Goal: Navigation & Orientation: Find specific page/section

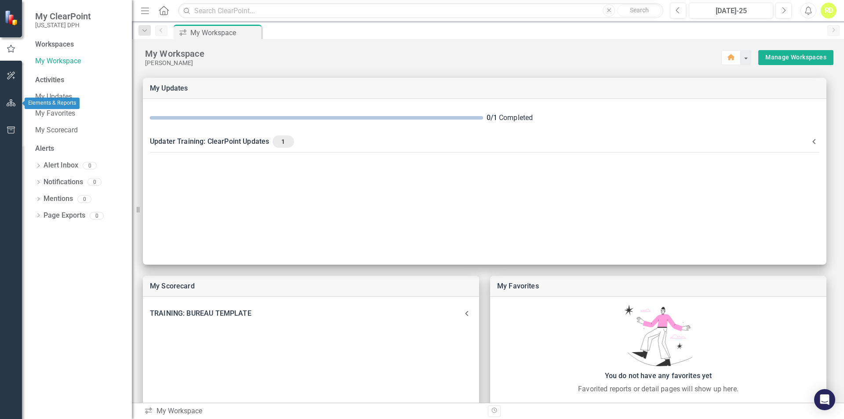
click at [7, 105] on icon "button" at bounding box center [11, 102] width 9 height 7
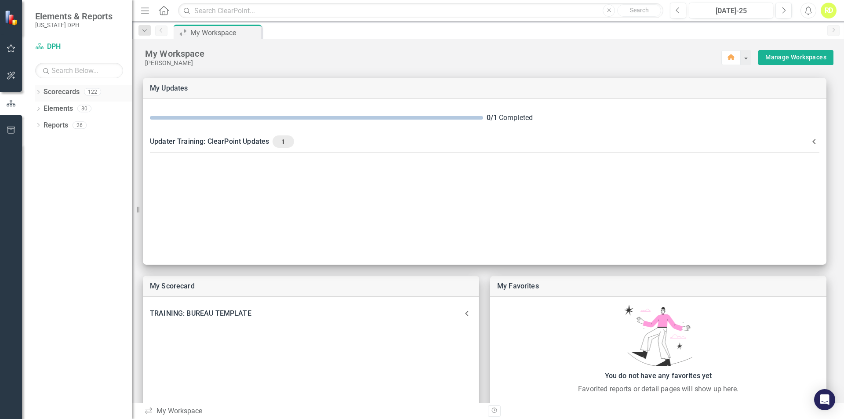
click at [38, 92] on icon "Dropdown" at bounding box center [38, 93] width 6 height 5
click at [52, 106] on link "DPH" at bounding box center [90, 109] width 84 height 10
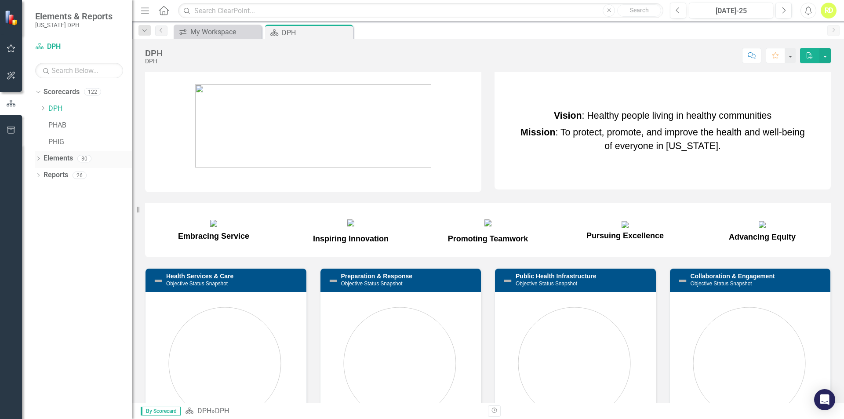
click at [40, 157] on icon "Dropdown" at bounding box center [38, 159] width 6 height 5
click at [40, 226] on icon "Dropdown" at bounding box center [38, 225] width 6 height 5
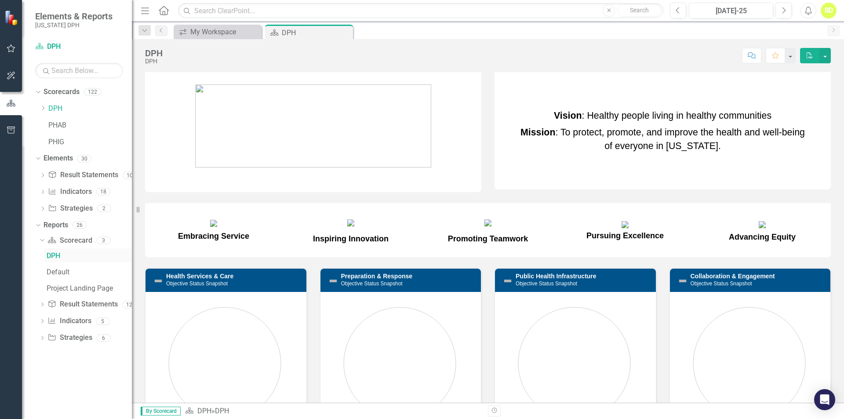
click at [52, 253] on div "DPH" at bounding box center [89, 256] width 85 height 8
click at [57, 109] on link "DPH" at bounding box center [90, 109] width 84 height 10
click at [788, 58] on button "button" at bounding box center [789, 55] width 11 height 15
click at [52, 47] on link "Scorecard DPH" at bounding box center [79, 47] width 88 height 10
click at [789, 60] on button "button" at bounding box center [789, 55] width 11 height 15
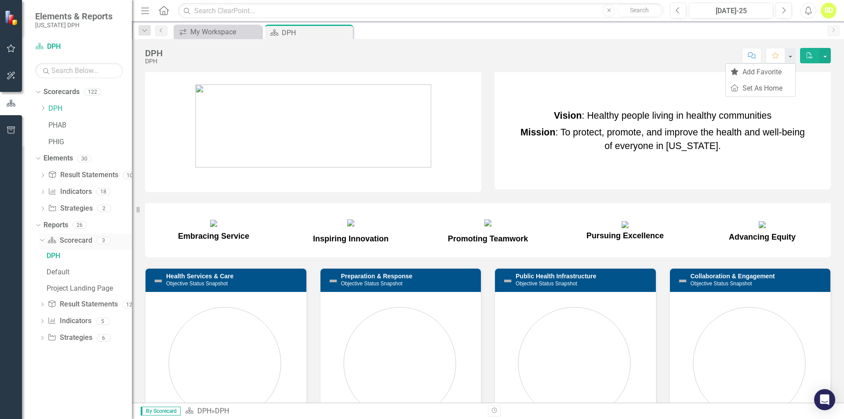
click at [55, 245] on link "Scorecard Scorecard" at bounding box center [69, 241] width 44 height 10
click at [53, 123] on link "PHAB" at bounding box center [90, 125] width 84 height 10
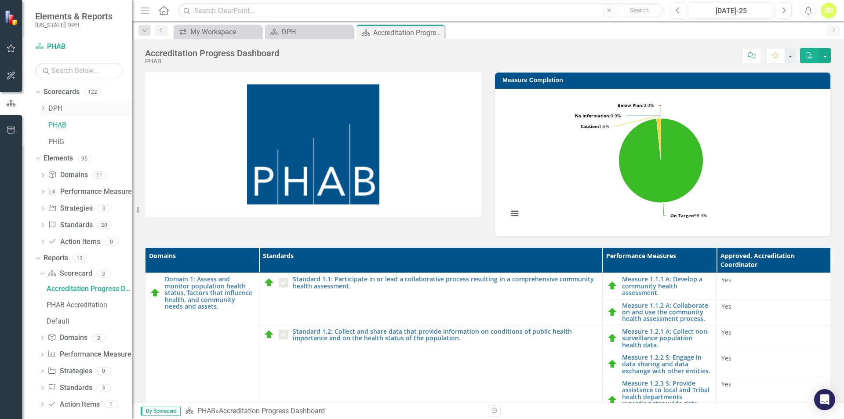
click at [64, 102] on div "Dropdown DPH" at bounding box center [86, 109] width 92 height 15
click at [65, 107] on link "DPH" at bounding box center [90, 109] width 84 height 10
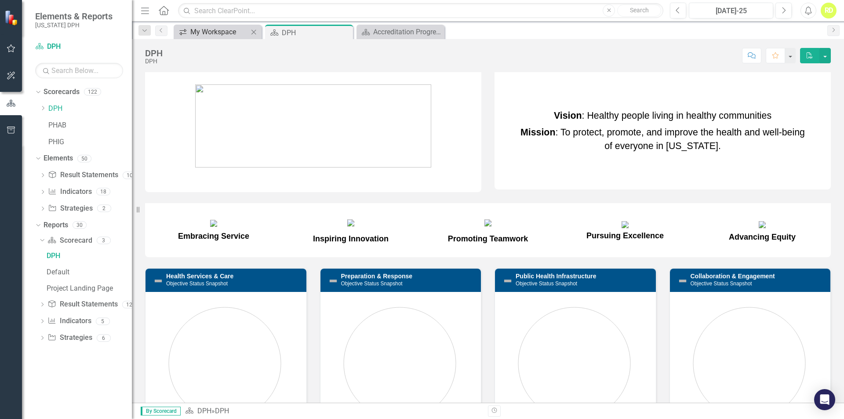
click at [205, 36] on div "My Workspace" at bounding box center [219, 31] width 58 height 11
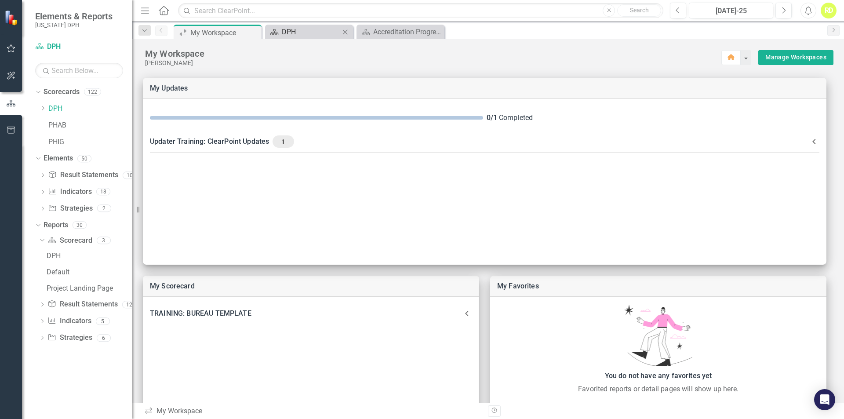
click at [316, 37] on div "DPH" at bounding box center [311, 31] width 58 height 11
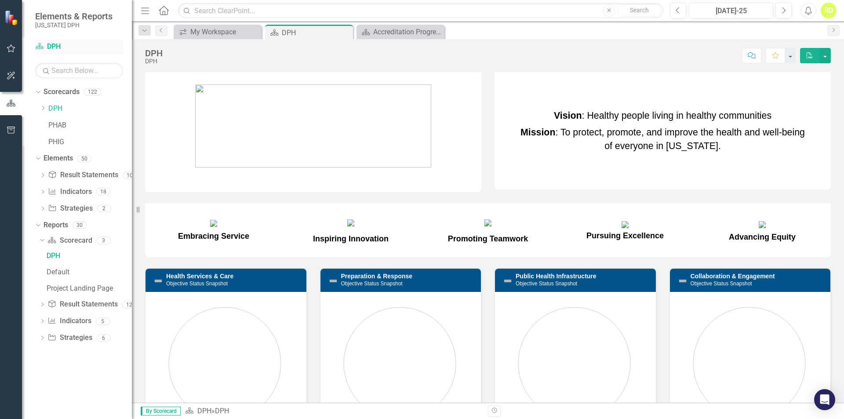
click at [60, 47] on link "Scorecard DPH" at bounding box center [79, 47] width 88 height 10
click at [55, 227] on link "Reports" at bounding box center [56, 225] width 25 height 10
click at [38, 224] on icon "Dropdown" at bounding box center [37, 225] width 5 height 6
click at [40, 228] on icon "Dropdown" at bounding box center [38, 225] width 6 height 5
click at [58, 125] on link "PHAB" at bounding box center [90, 125] width 84 height 10
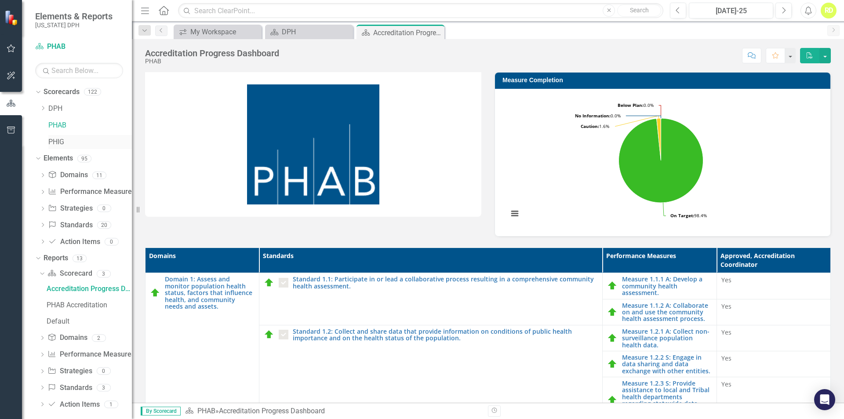
click at [61, 142] on link "PHIG" at bounding box center [90, 142] width 84 height 10
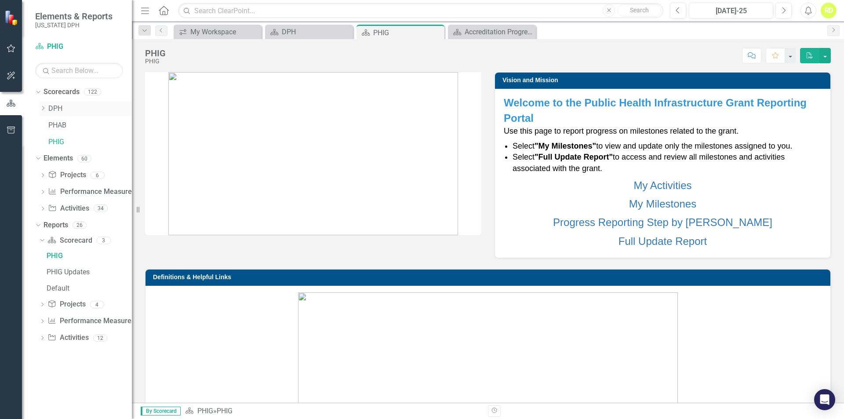
click at [60, 108] on link "DPH" at bounding box center [90, 109] width 84 height 10
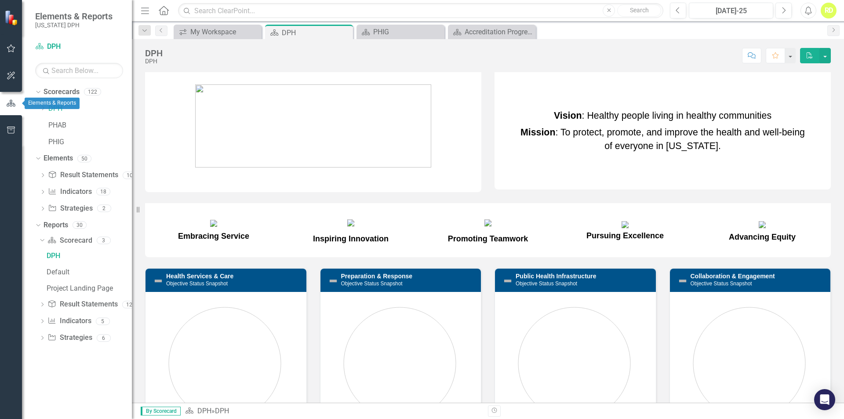
click at [15, 103] on icon "button" at bounding box center [11, 103] width 10 height 8
click at [42, 110] on icon at bounding box center [43, 108] width 2 height 4
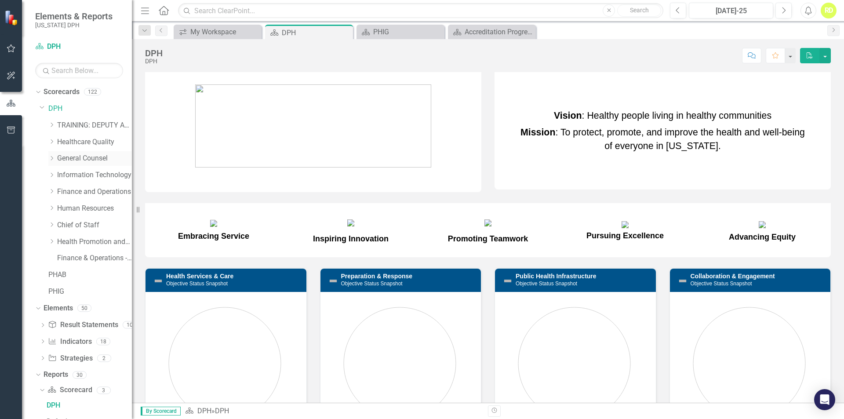
click at [91, 161] on link "General Counsel" at bounding box center [94, 158] width 75 height 10
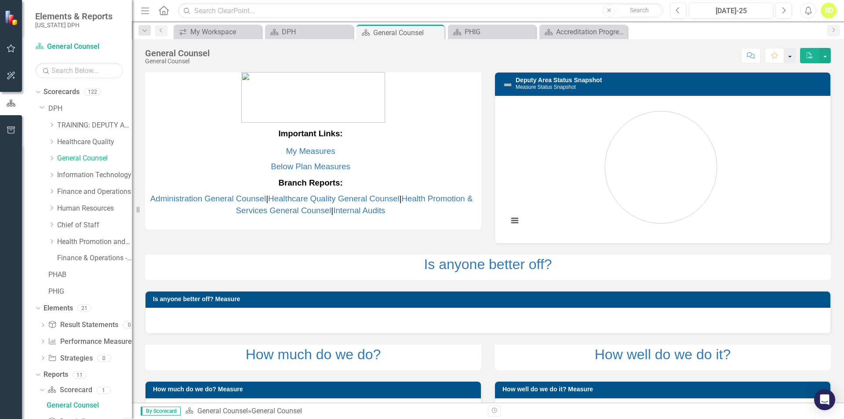
click at [788, 55] on button "button" at bounding box center [789, 55] width 11 height 15
click at [761, 90] on link "Home Set As Home" at bounding box center [760, 88] width 69 height 16
click at [55, 157] on icon "Dropdown" at bounding box center [51, 158] width 7 height 5
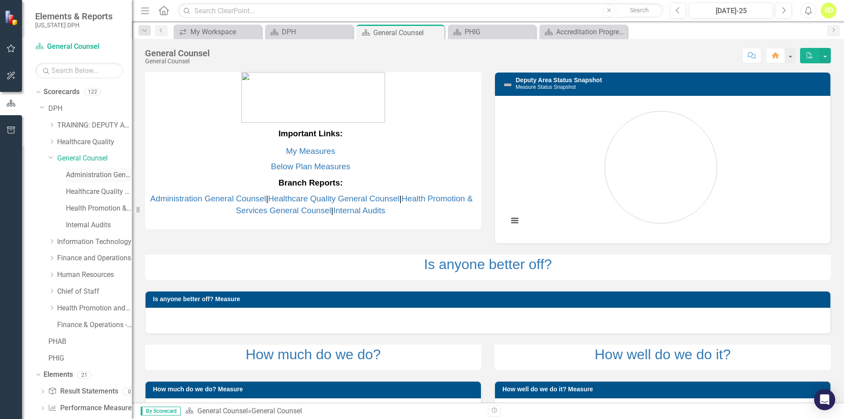
click at [86, 175] on link "Administration General Counsel" at bounding box center [99, 175] width 66 height 10
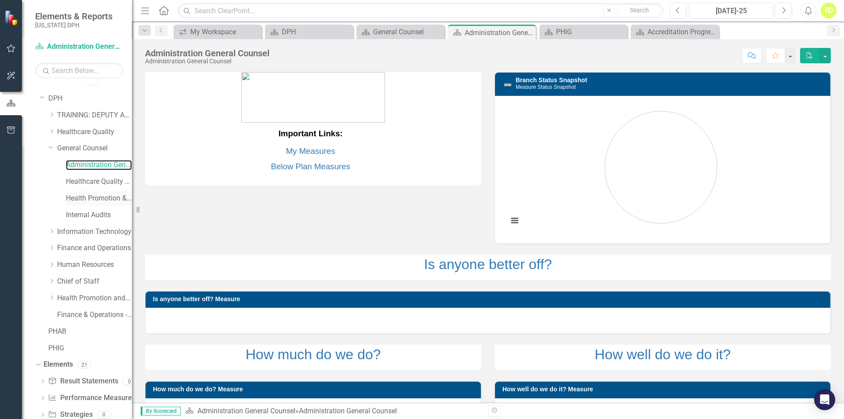
scroll to position [60, 0]
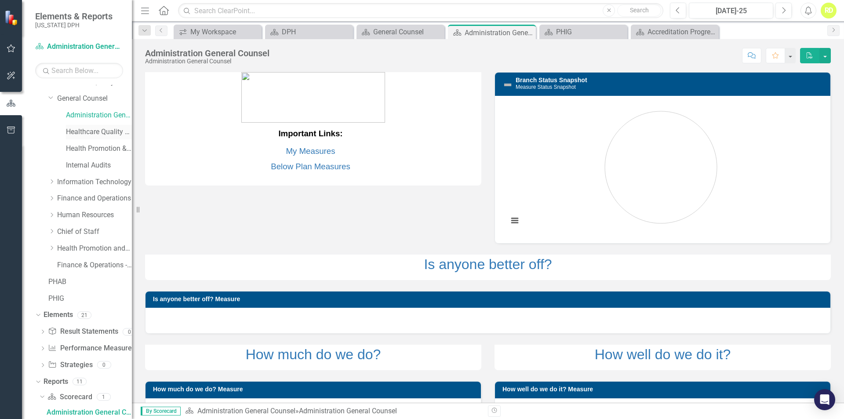
click at [97, 133] on link "Healthcare Quality General Counsel" at bounding box center [99, 132] width 66 height 10
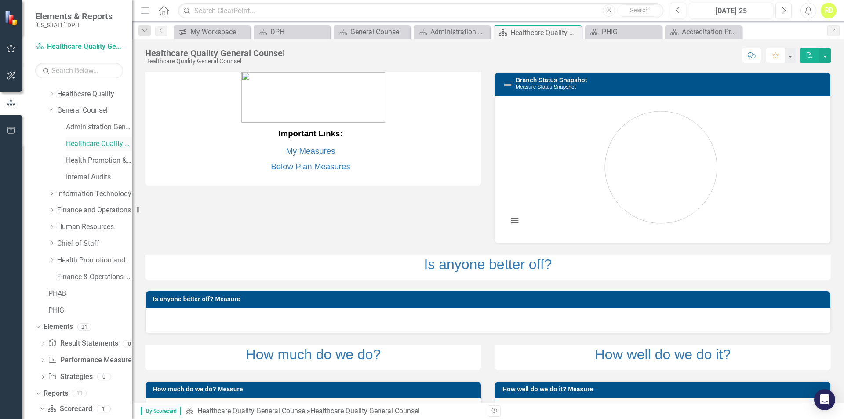
scroll to position [60, 0]
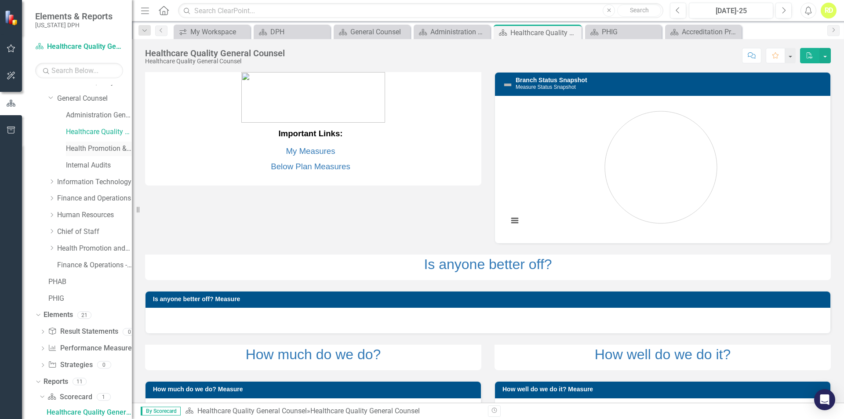
click at [97, 148] on link "Health Promotion & Services General Counsel" at bounding box center [99, 149] width 66 height 10
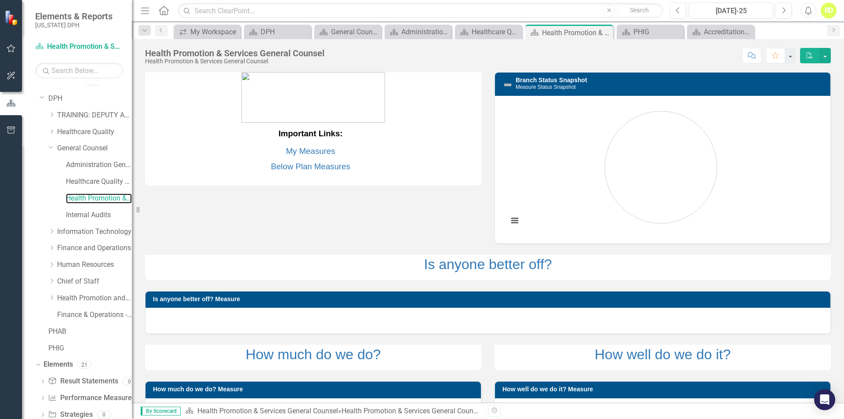
scroll to position [60, 0]
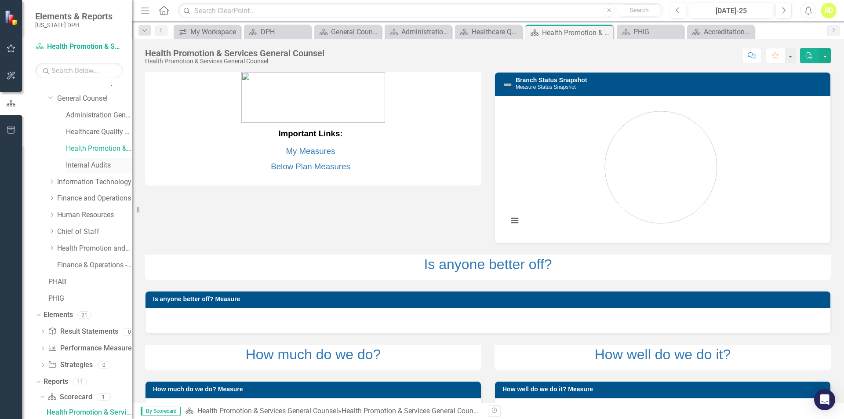
click at [95, 164] on link "Internal Audits" at bounding box center [99, 165] width 66 height 10
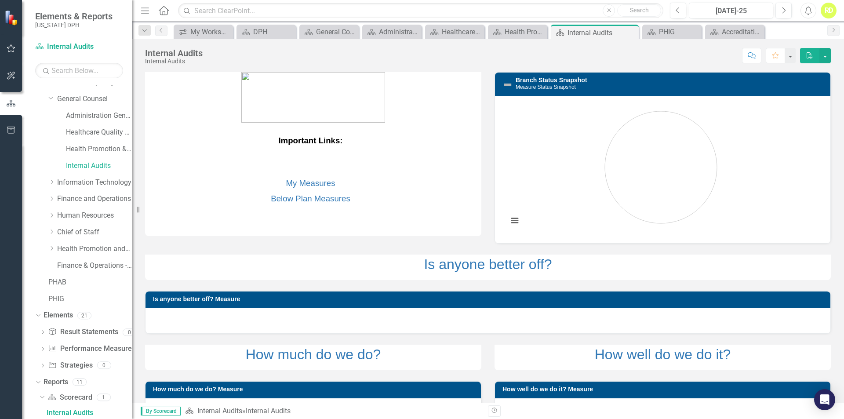
scroll to position [60, 0]
click at [92, 98] on link "General Counsel" at bounding box center [94, 99] width 75 height 10
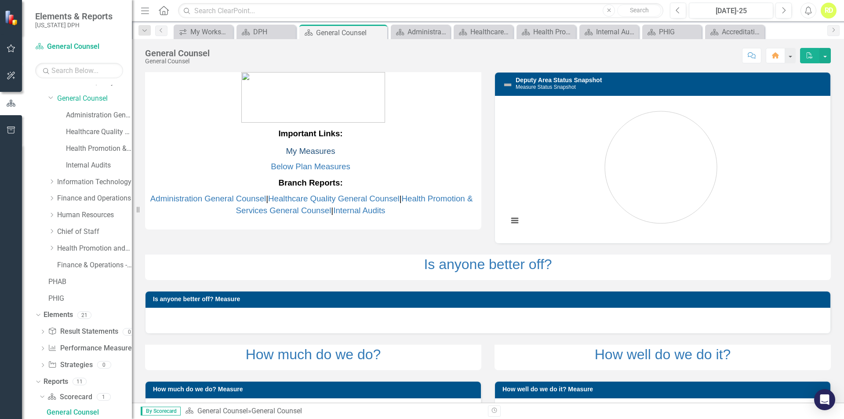
click at [292, 152] on link "My Measures" at bounding box center [310, 150] width 49 height 9
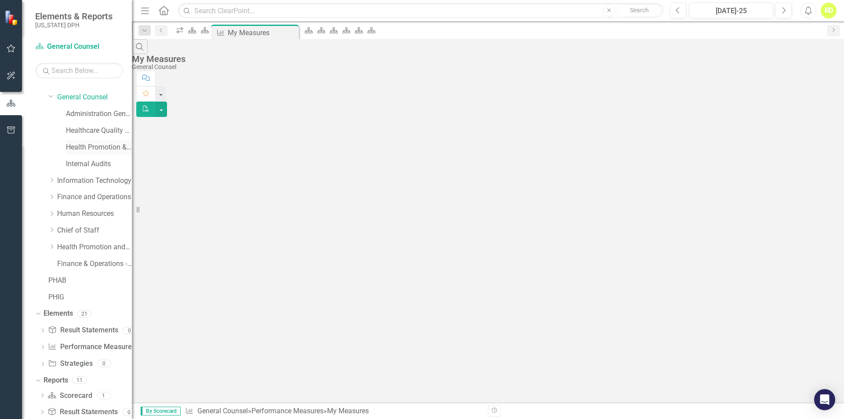
scroll to position [43, 0]
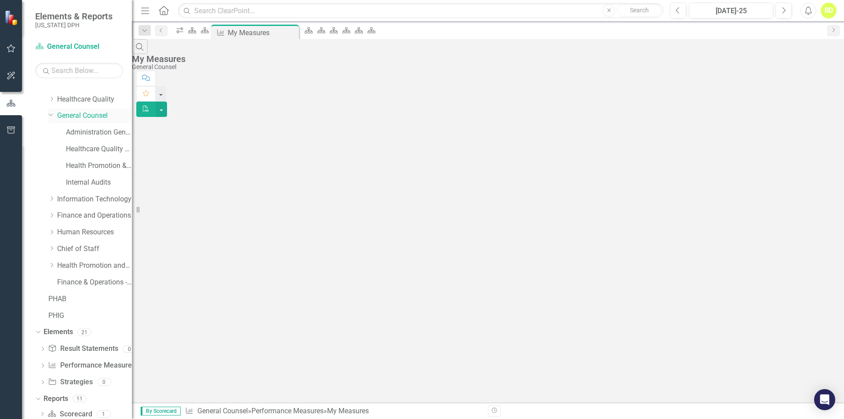
click at [77, 116] on link "General Counsel" at bounding box center [94, 116] width 75 height 10
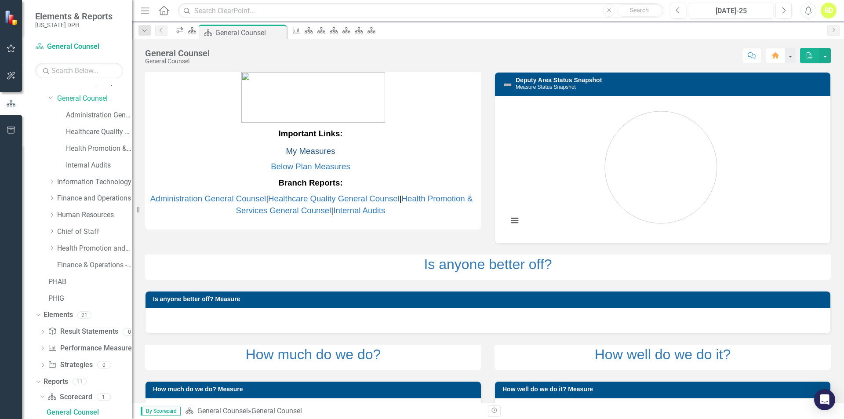
click at [313, 149] on link "My Measures" at bounding box center [310, 150] width 49 height 9
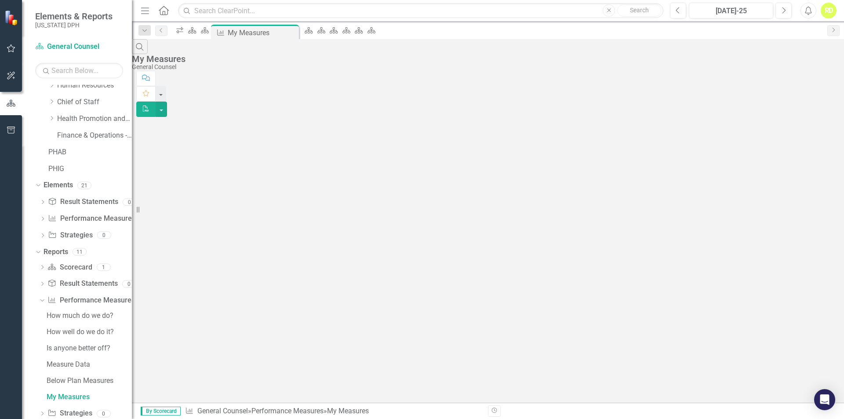
scroll to position [175, 0]
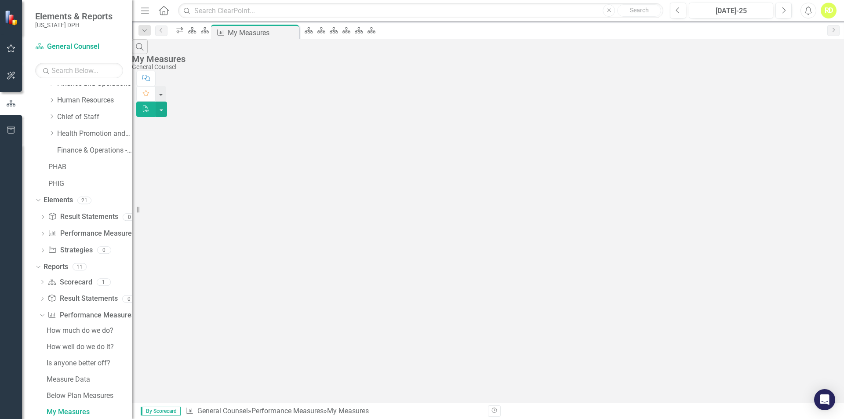
click at [373, 117] on div "Search My Measures General Counsel Comment Favorite PDF" at bounding box center [488, 78] width 712 height 78
click at [325, 33] on icon at bounding box center [321, 30] width 8 height 6
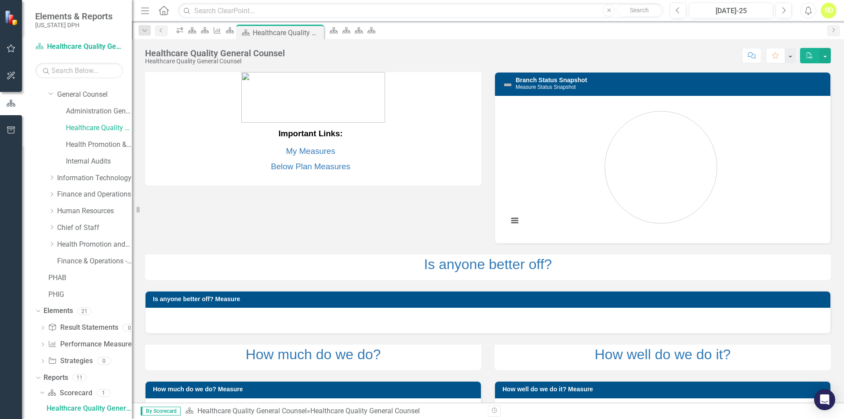
scroll to position [60, 0]
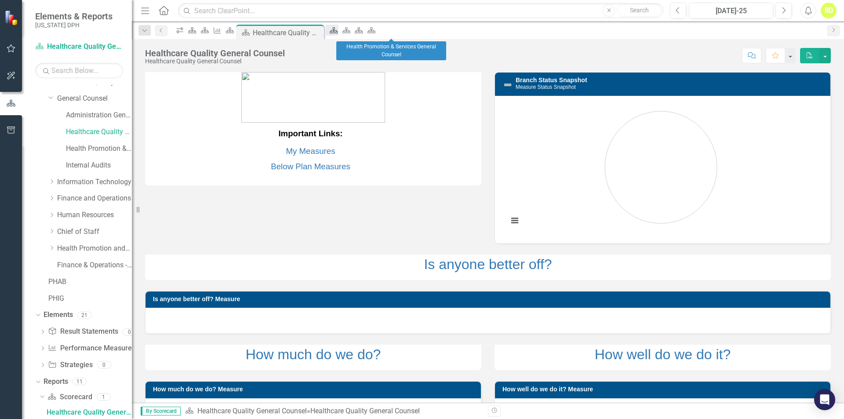
click at [338, 34] on div "Scorecard" at bounding box center [332, 30] width 12 height 11
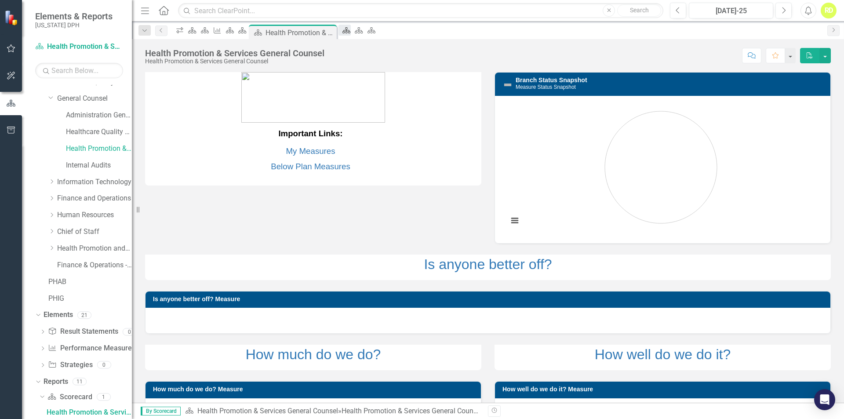
click at [351, 33] on icon "Scorecard" at bounding box center [346, 30] width 9 height 7
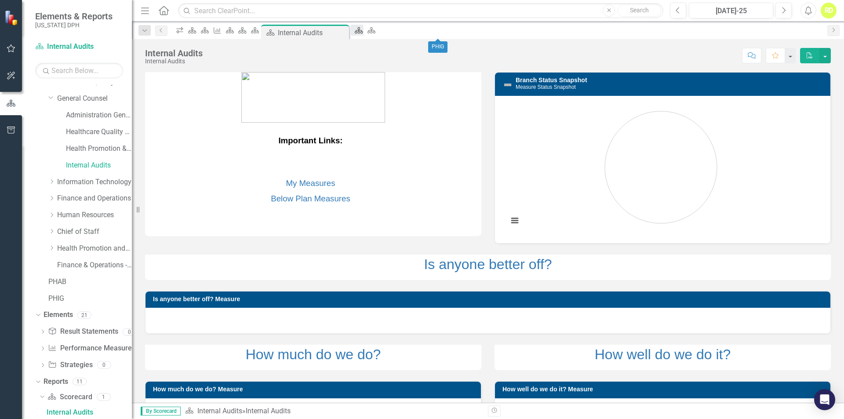
click at [363, 33] on icon "Scorecard" at bounding box center [358, 30] width 9 height 7
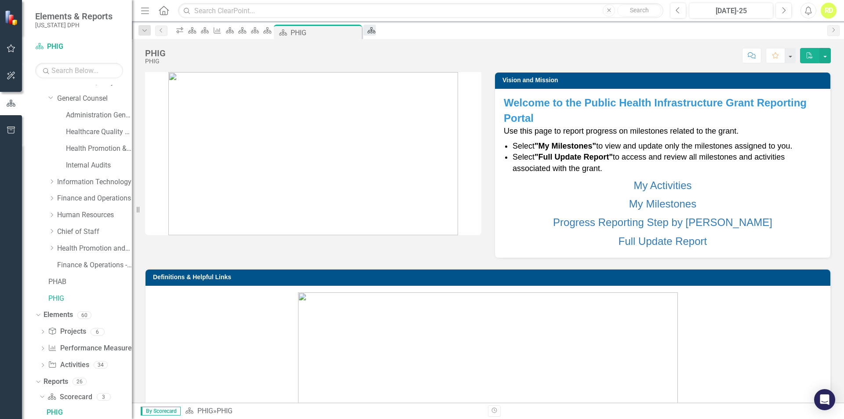
click at [376, 32] on icon "Scorecard" at bounding box center [371, 30] width 9 height 7
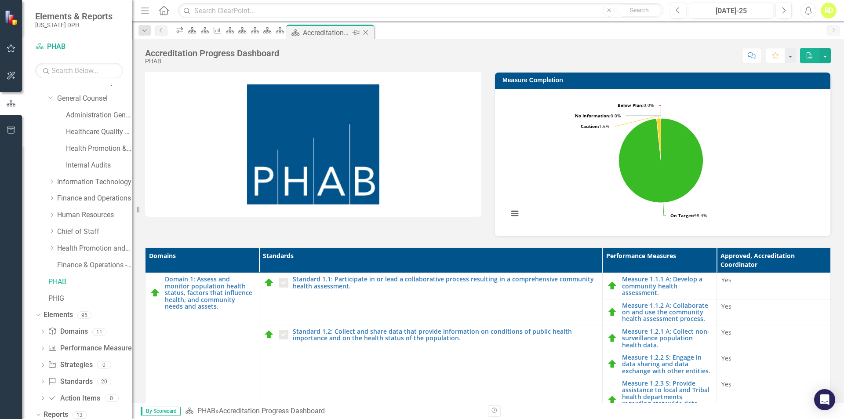
scroll to position [93, 0]
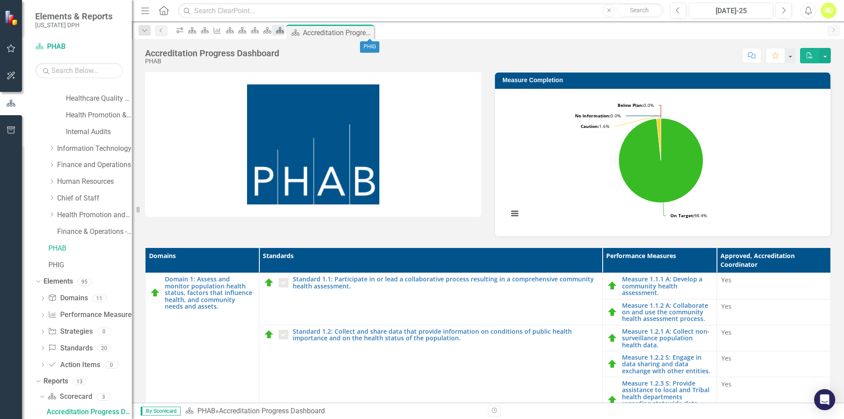
click at [284, 30] on icon "Scorecard" at bounding box center [280, 30] width 9 height 7
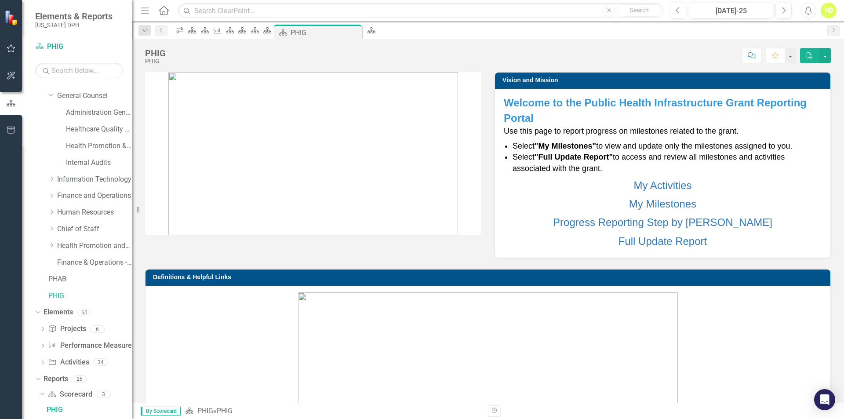
scroll to position [60, 0]
click at [272, 36] on div "Scorecard" at bounding box center [265, 30] width 12 height 11
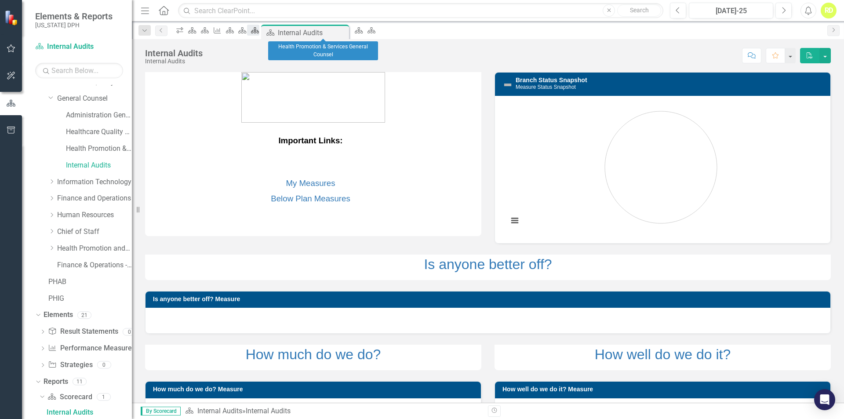
click at [259, 36] on div "Scorecard" at bounding box center [253, 30] width 12 height 11
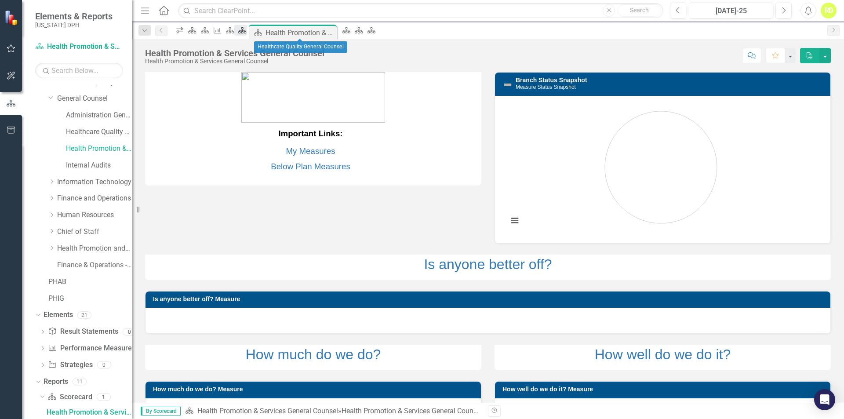
click at [247, 36] on div "Scorecard" at bounding box center [240, 30] width 12 height 11
click at [222, 34] on icon "Performance Measure" at bounding box center [217, 30] width 9 height 7
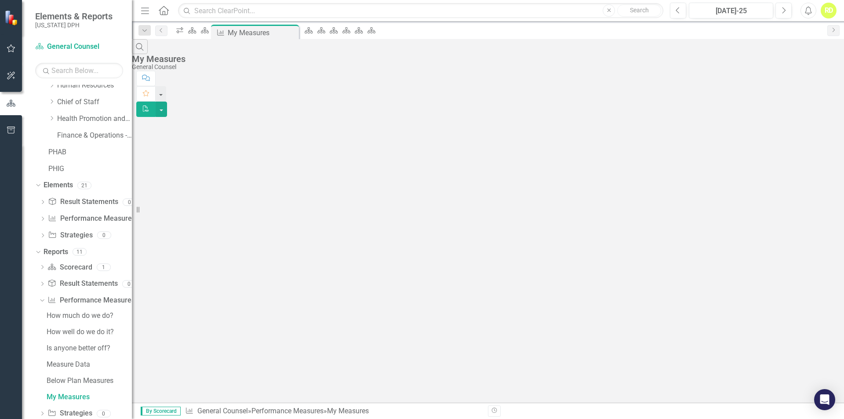
scroll to position [175, 0]
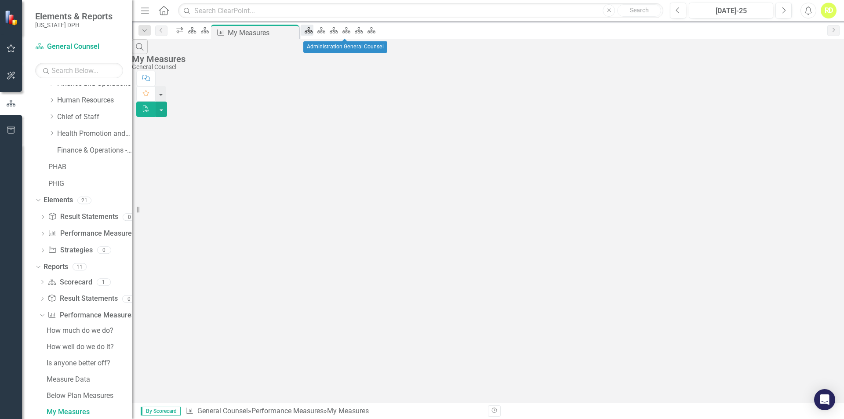
click at [313, 33] on div "Scorecard" at bounding box center [307, 30] width 12 height 11
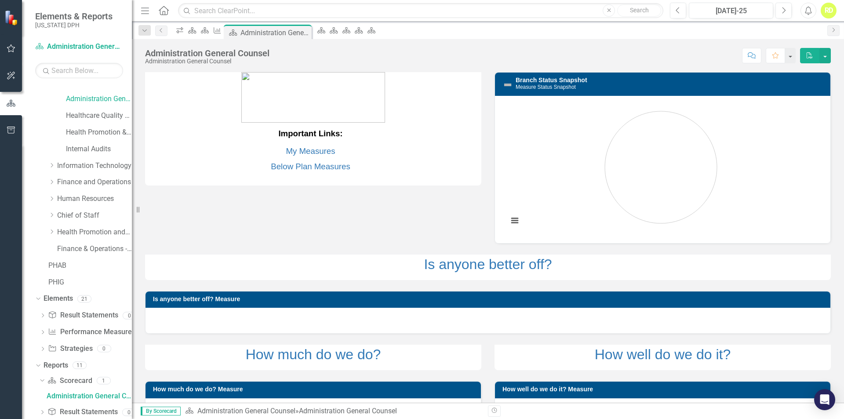
scroll to position [16, 0]
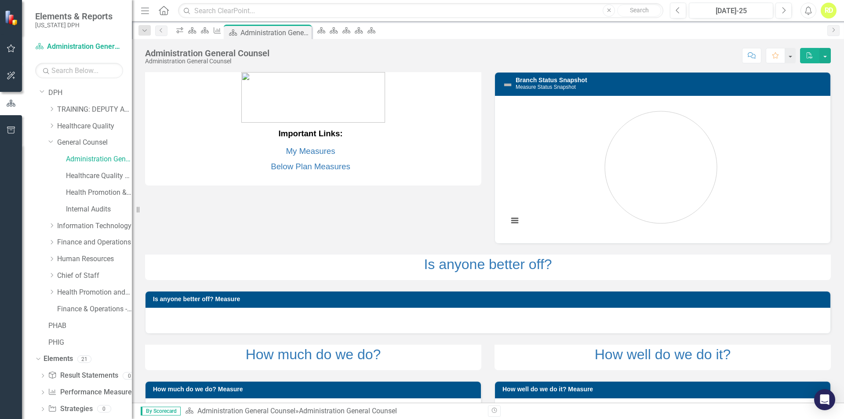
click at [6, 45] on button "button" at bounding box center [11, 49] width 20 height 18
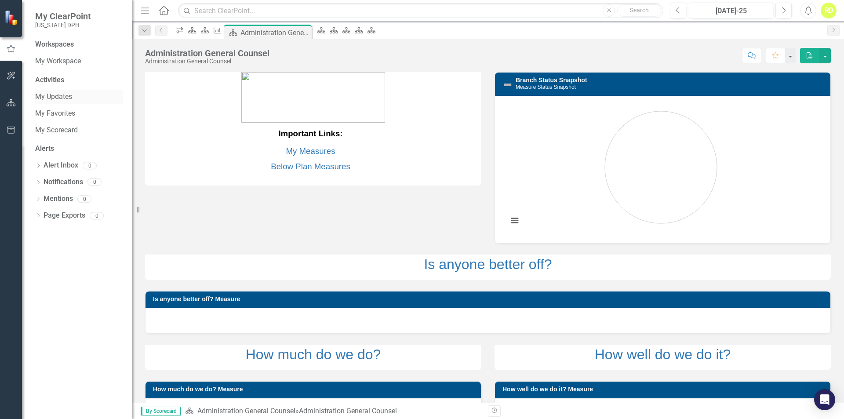
click at [60, 99] on link "My Updates" at bounding box center [79, 97] width 88 height 10
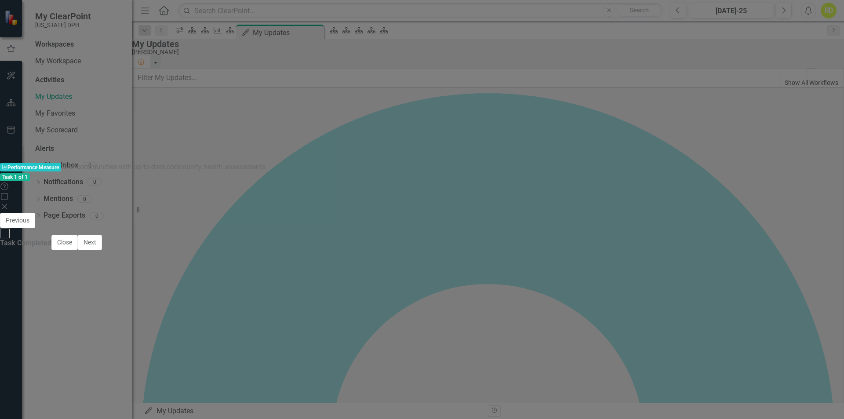
click at [7, 204] on icon at bounding box center [4, 206] width 5 height 5
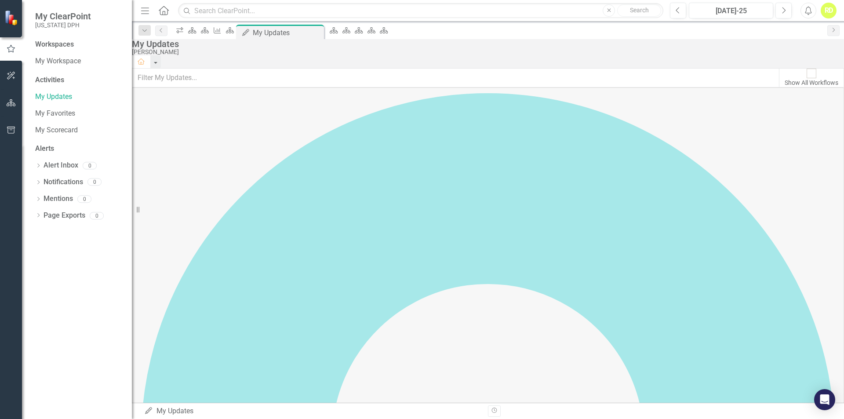
click at [16, 105] on button "button" at bounding box center [11, 103] width 20 height 18
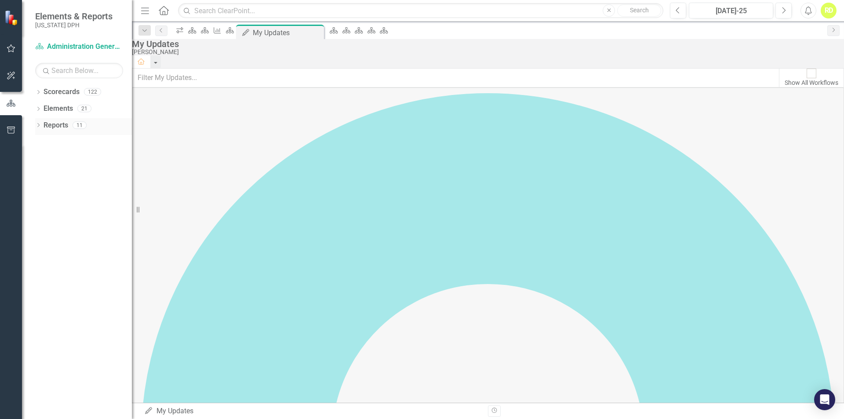
click at [49, 131] on div "Reports" at bounding box center [56, 125] width 25 height 15
click at [40, 127] on icon "Dropdown" at bounding box center [38, 126] width 6 height 5
click at [53, 127] on link "Reports" at bounding box center [56, 125] width 25 height 10
click at [300, 29] on div "My Updates" at bounding box center [276, 32] width 47 height 11
drag, startPoint x: 267, startPoint y: 35, endPoint x: 280, endPoint y: 32, distance: 14.0
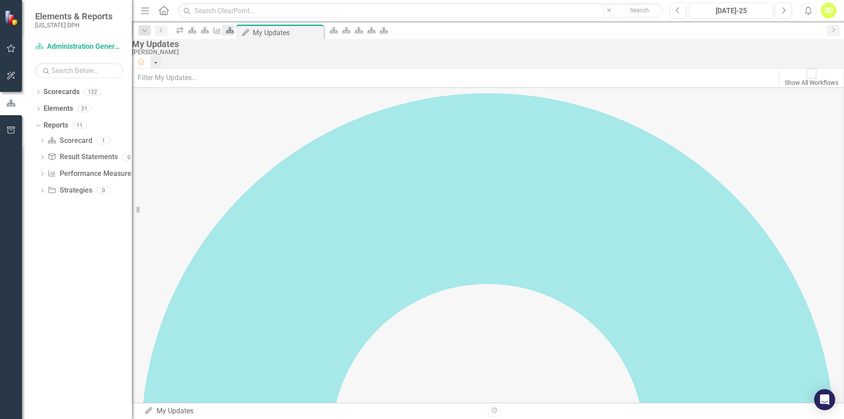
click at [234, 34] on div "Scorecard" at bounding box center [228, 30] width 12 height 11
click at [234, 33] on icon "Scorecard" at bounding box center [229, 30] width 9 height 7
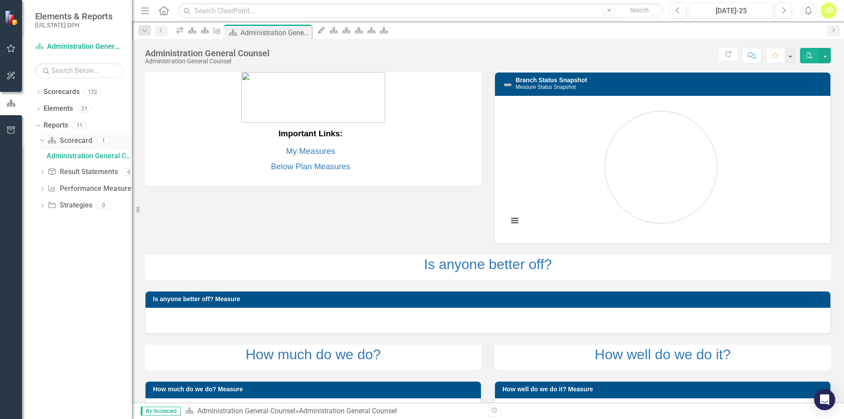
click at [75, 140] on link "Scorecard Scorecard" at bounding box center [69, 141] width 44 height 10
click at [326, 30] on icon "My Updates" at bounding box center [321, 30] width 9 height 7
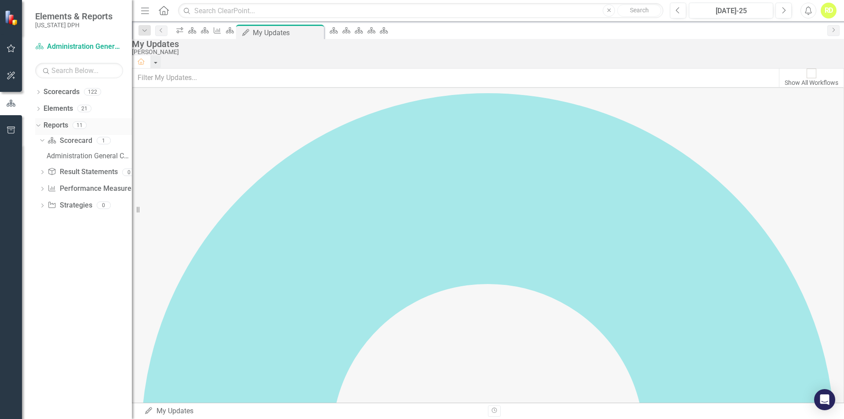
click at [38, 126] on icon at bounding box center [38, 125] width 4 height 2
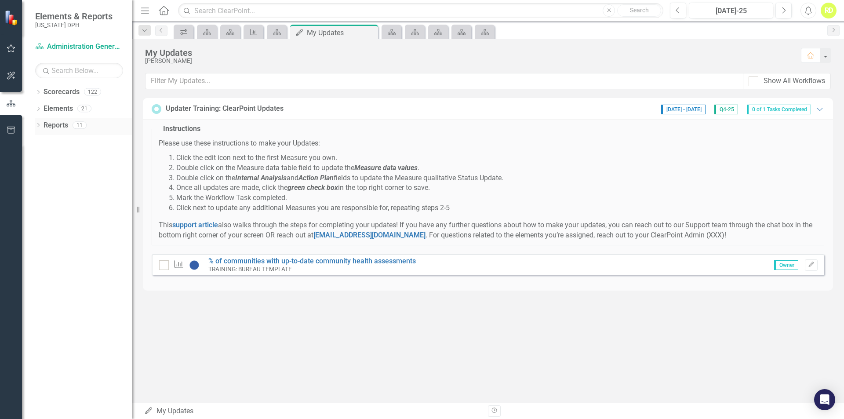
click at [40, 126] on icon "Dropdown" at bounding box center [38, 126] width 6 height 5
click at [69, 143] on link "Scorecard Scorecard" at bounding box center [69, 141] width 44 height 10
click at [46, 126] on link "Reports" at bounding box center [56, 125] width 25 height 10
click at [57, 95] on link "Scorecards" at bounding box center [62, 92] width 36 height 10
click at [39, 93] on icon "Dropdown" at bounding box center [38, 93] width 6 height 5
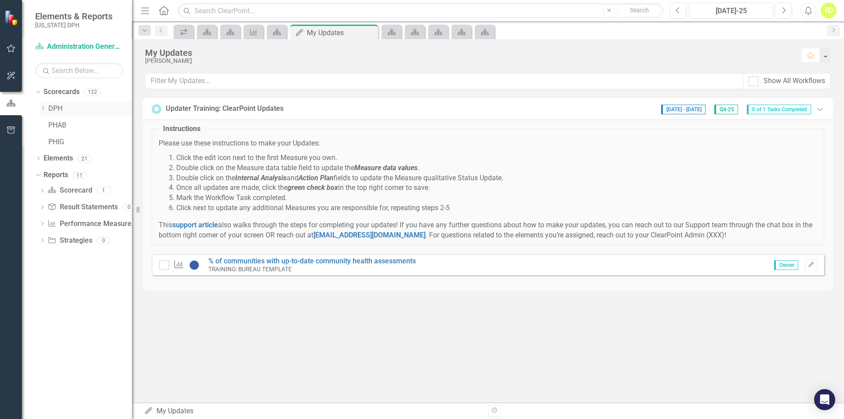
click at [62, 111] on link "DPH" at bounding box center [90, 109] width 84 height 10
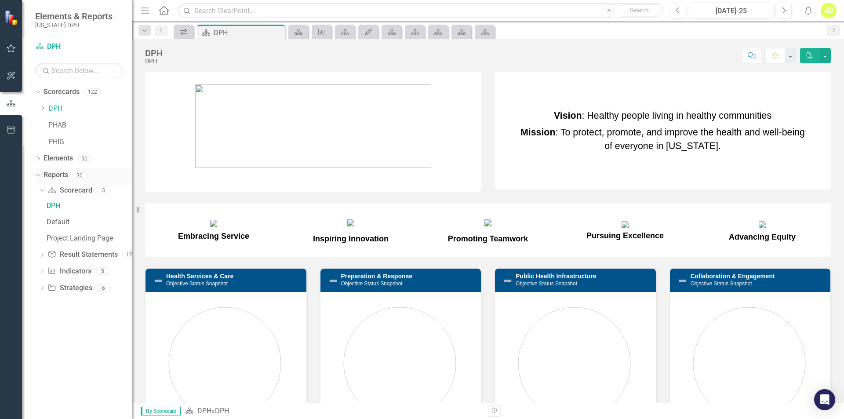
click at [38, 176] on icon "Dropdown" at bounding box center [37, 175] width 5 height 6
click at [38, 176] on icon "Dropdown" at bounding box center [38, 176] width 6 height 5
click at [39, 160] on icon "Dropdown" at bounding box center [38, 159] width 6 height 5
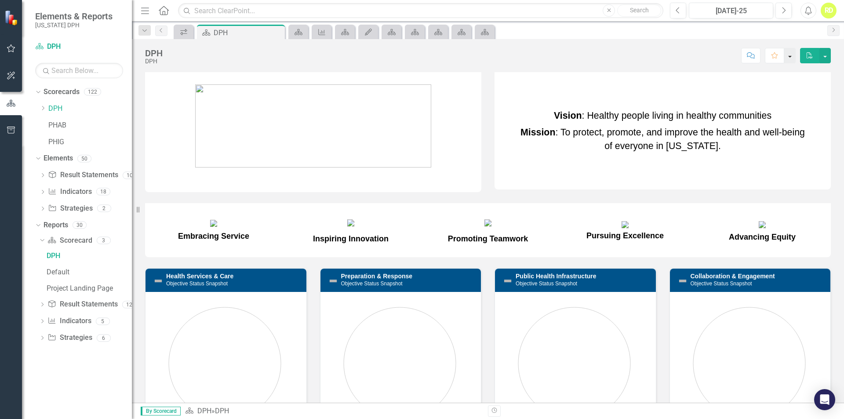
click at [789, 56] on button "button" at bounding box center [789, 55] width 11 height 15
click at [687, 76] on p at bounding box center [662, 77] width 336 height 11
click at [167, 13] on icon "Home" at bounding box center [163, 10] width 11 height 9
